Goal: Task Accomplishment & Management: Manage account settings

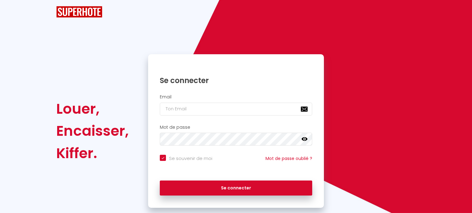
checkbox input "true"
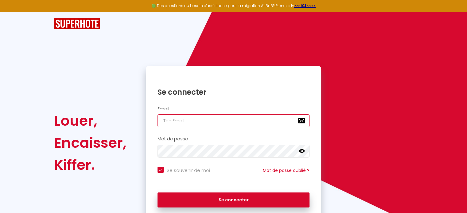
click at [189, 122] on input "email" at bounding box center [234, 121] width 152 height 13
type input "l"
checkbox input "true"
type input "li"
checkbox input "true"
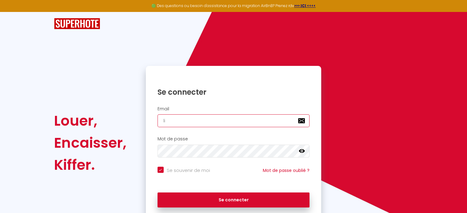
type input "lin"
checkbox input "true"
type input "[PERSON_NAME]"
checkbox input "true"
type input "[PERSON_NAME]"
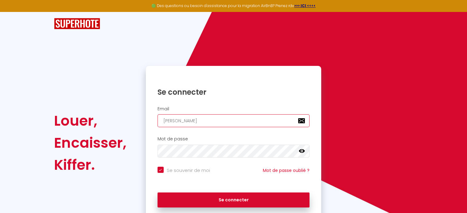
checkbox input "true"
type input "lindae"
checkbox input "true"
type input "lindaet"
checkbox input "true"
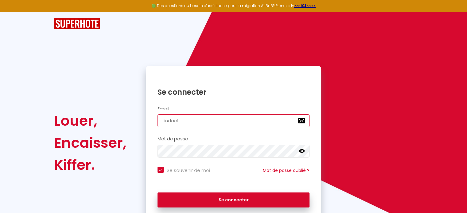
type input "lindaett"
checkbox input "true"
type input "lindaetth"
checkbox input "true"
type input "lindaettho"
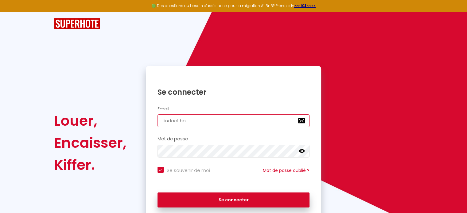
checkbox input "true"
type input "lindaetthom"
checkbox input "true"
type input "lindaetthoma"
checkbox input "true"
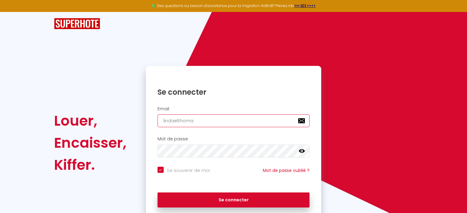
type input "lindaetthomas"
checkbox input "true"
type input "lindaetthomas@"
checkbox input "true"
type input "lindaetthomas@g"
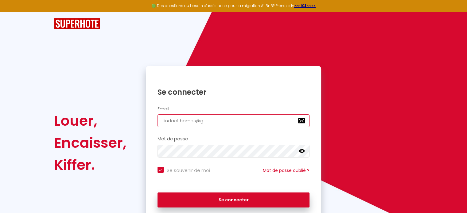
checkbox input "true"
type input "lindaetthomas@gm"
checkbox input "true"
type input "lindaetthomas@gma"
checkbox input "true"
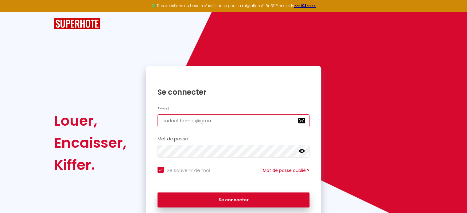
type input "lindaetthomas@gmai"
checkbox input "true"
type input "[EMAIL_ADDRESS]"
checkbox input "true"
type input "[EMAIL_ADDRESS]."
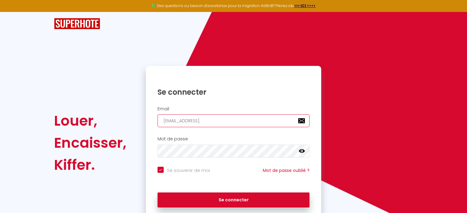
checkbox input "true"
type input "lindaetthomas@gmail.c"
checkbox input "true"
type input "[EMAIL_ADDRESS][DOMAIN_NAME]"
checkbox input "true"
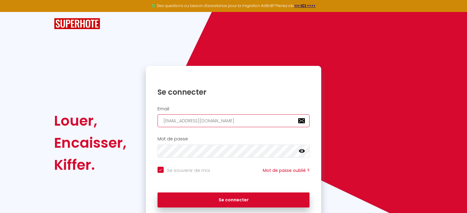
type input "[EMAIL_ADDRESS][DOMAIN_NAME]"
checkbox input "true"
type input "[EMAIL_ADDRESS][DOMAIN_NAME]"
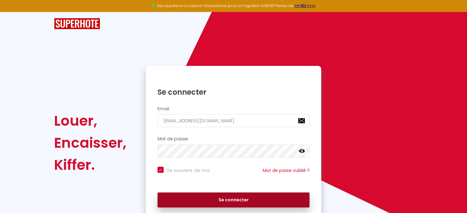
click at [232, 196] on button "Se connecter" at bounding box center [234, 200] width 152 height 15
checkbox input "true"
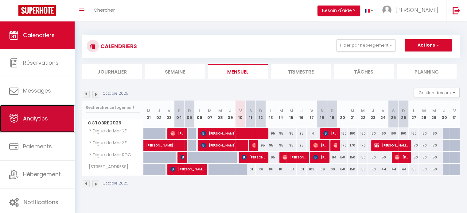
click at [20, 115] on link "Analytics" at bounding box center [37, 119] width 75 height 28
select select "2025"
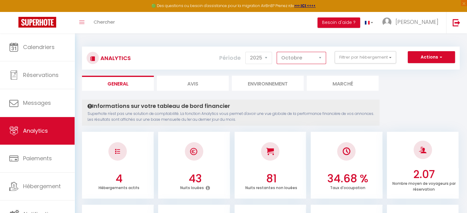
click at [304, 56] on select "[PERSON_NAME] Mars [PERSON_NAME] Juin Juillet Août Septembre Octobre Novembre D…" at bounding box center [301, 58] width 49 height 12
select select "9"
click at [277, 52] on select "[PERSON_NAME] Mars [PERSON_NAME] Juin Juillet Août Septembre Octobre Novembre D…" at bounding box center [301, 58] width 49 height 12
